Goal: Navigation & Orientation: Find specific page/section

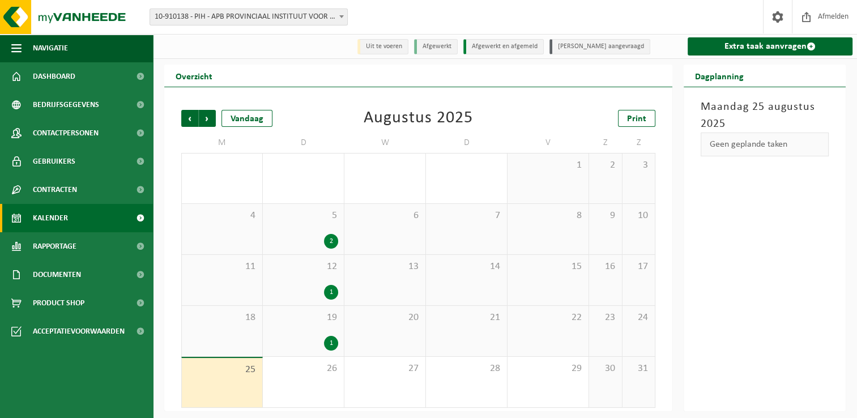
click at [474, 121] on div "Vorige Volgende Vandaag [DATE] Print" at bounding box center [418, 118] width 474 height 17
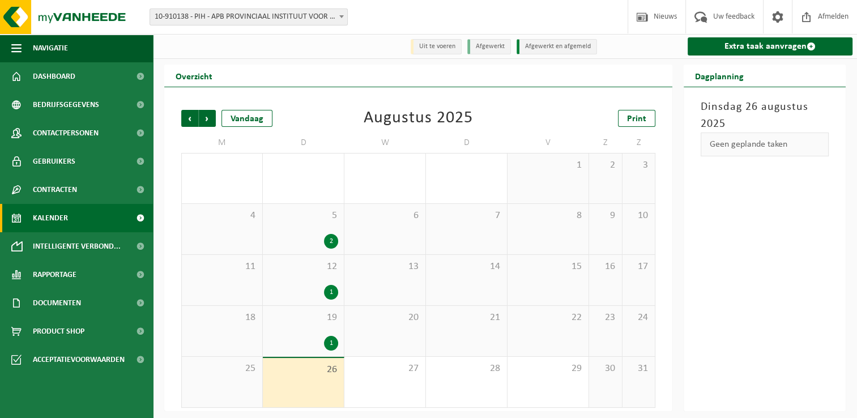
click at [387, 127] on div "Augustus 2025" at bounding box center [418, 118] width 109 height 17
click at [79, 76] on link "Dashboard" at bounding box center [76, 76] width 153 height 28
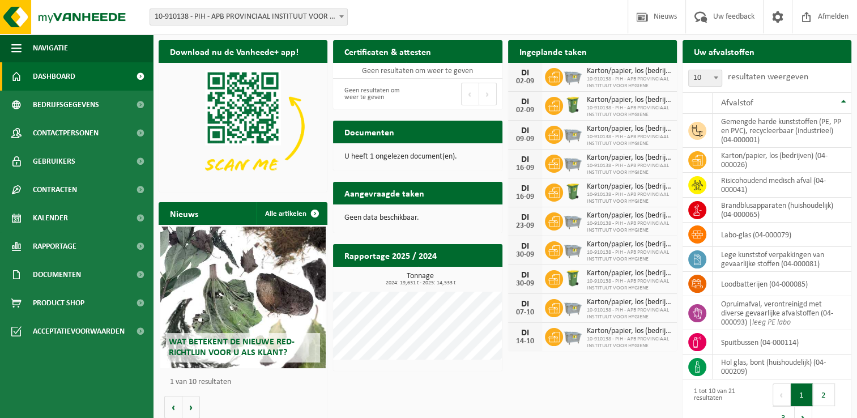
click at [372, 388] on div "Download nu de Vanheede+ app! Verberg Certificaten & attesten Bekijk uw certifi…" at bounding box center [505, 236] width 699 height 403
